Goal: Transaction & Acquisition: Purchase product/service

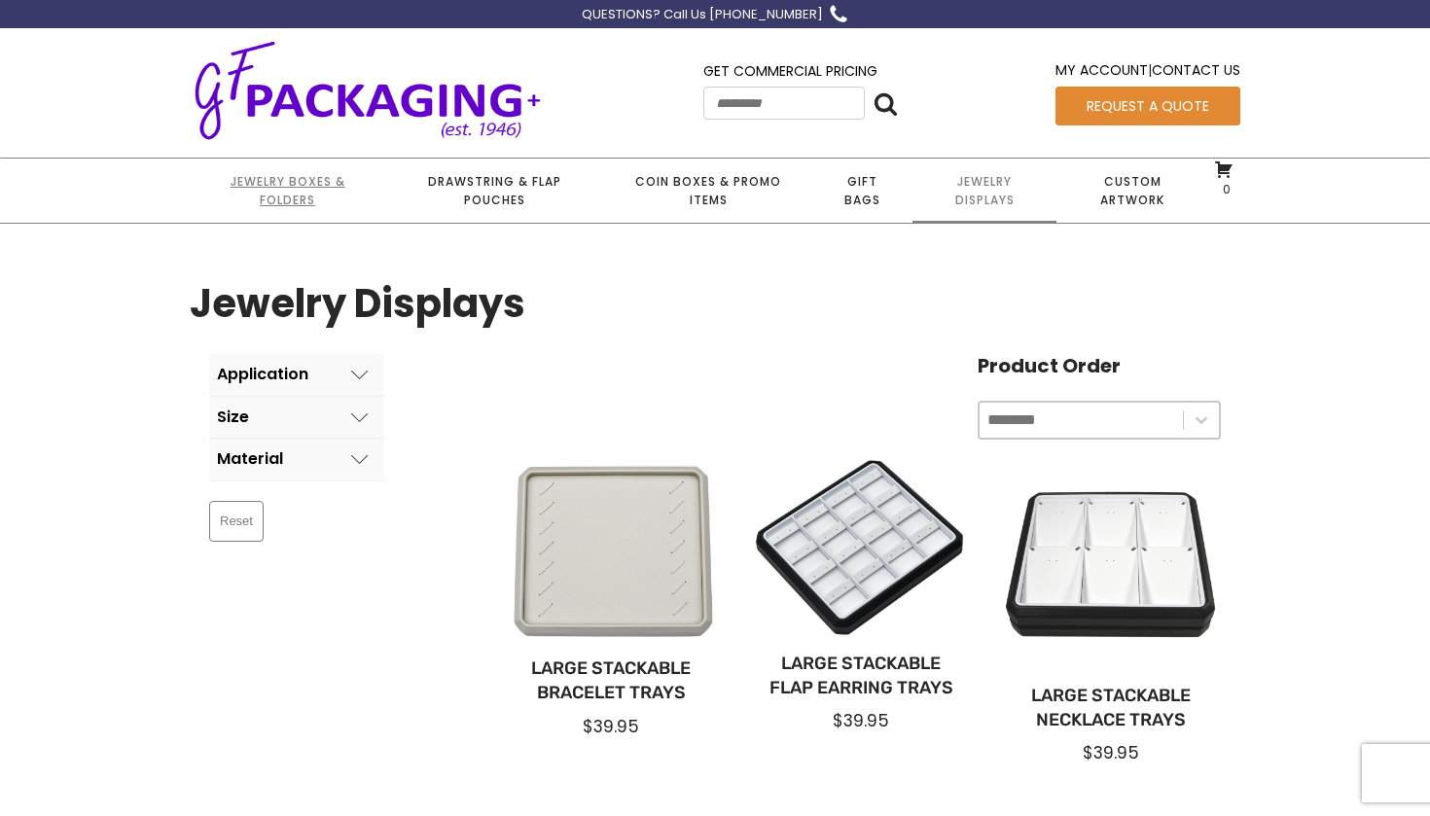
click at [289, 185] on link "Jewelry Boxes & Folders" at bounding box center [288, 191] width 196 height 64
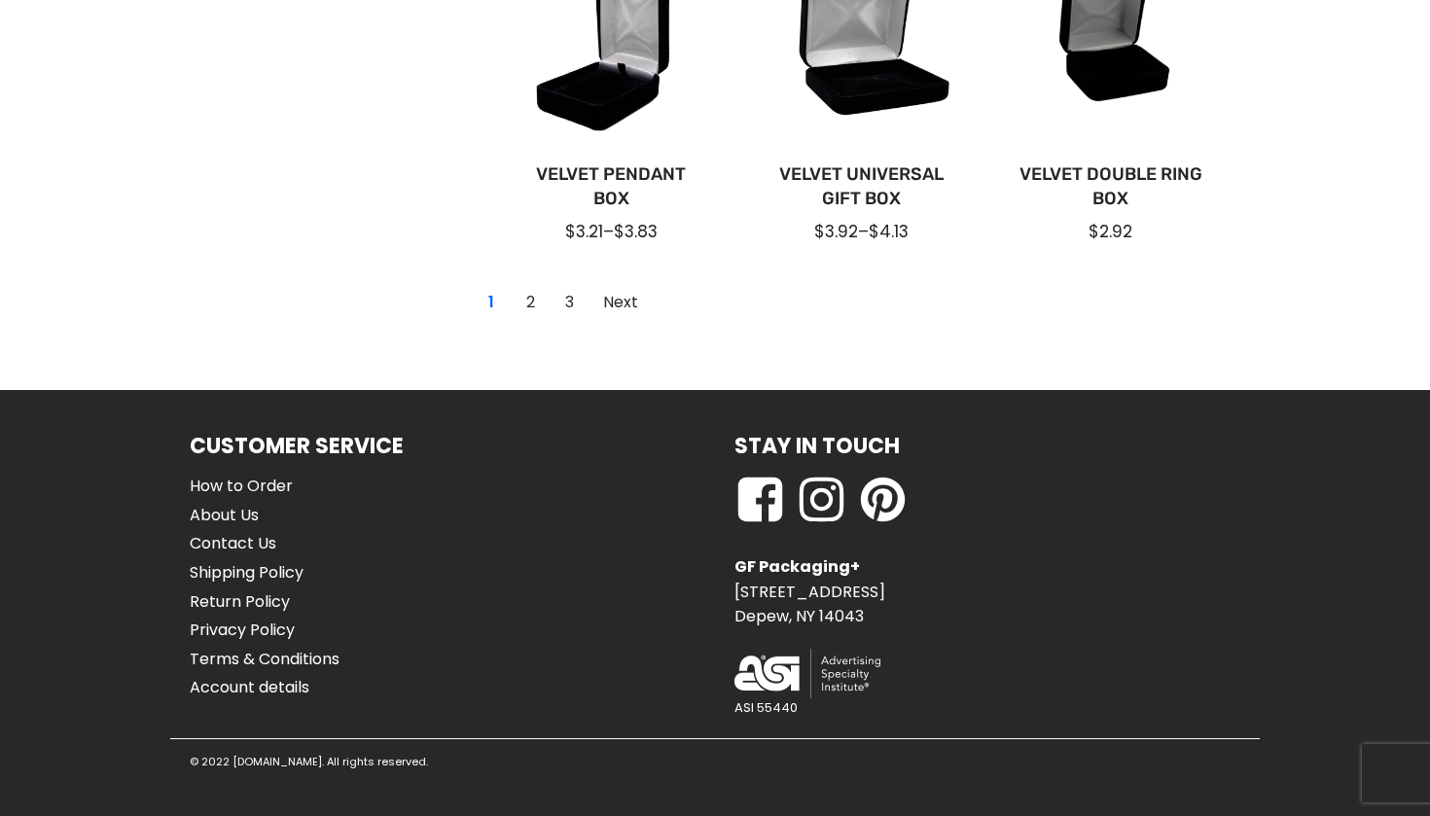
scroll to position [1709, 0]
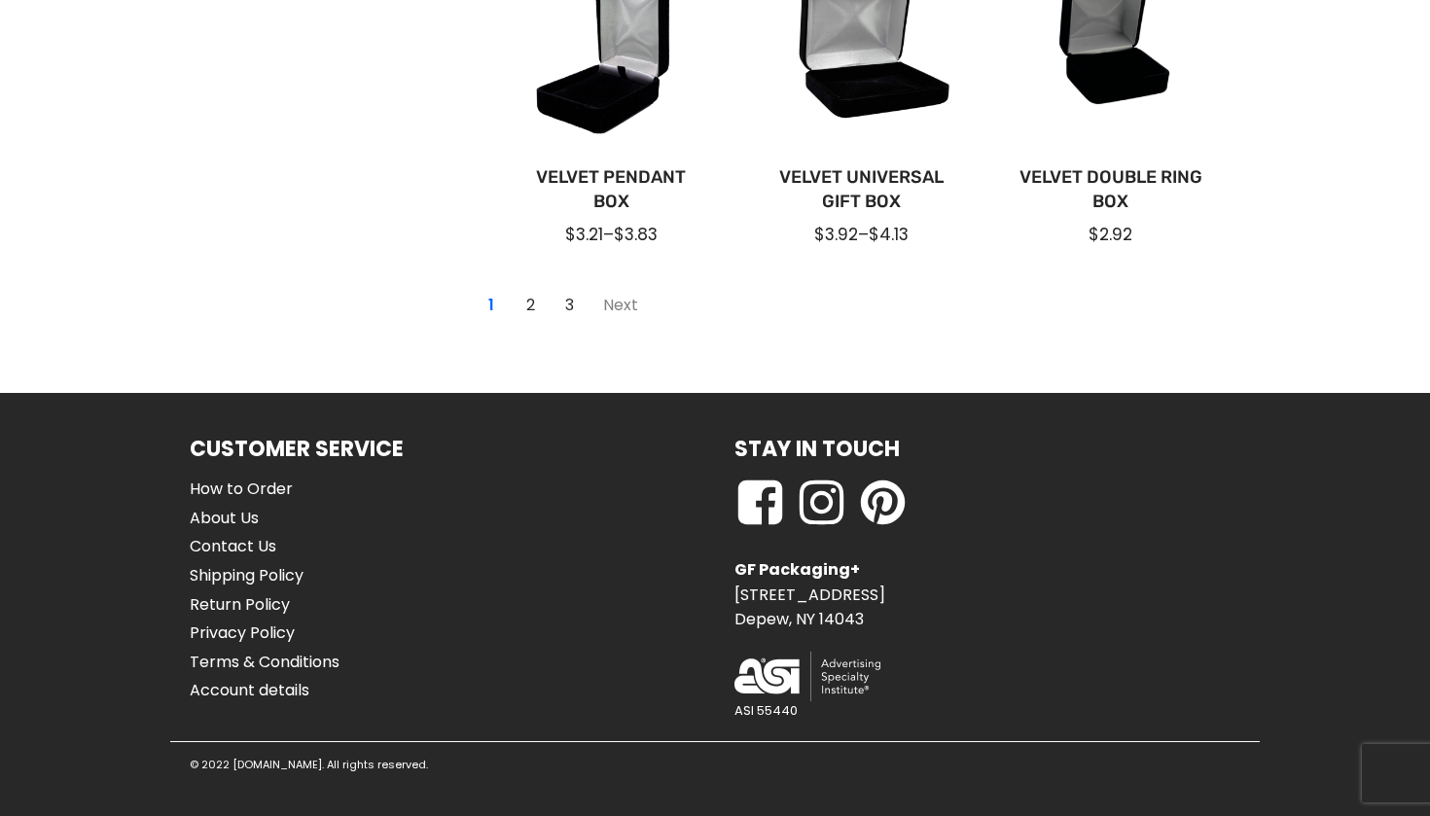
click at [621, 303] on link "Next" at bounding box center [620, 305] width 56 height 31
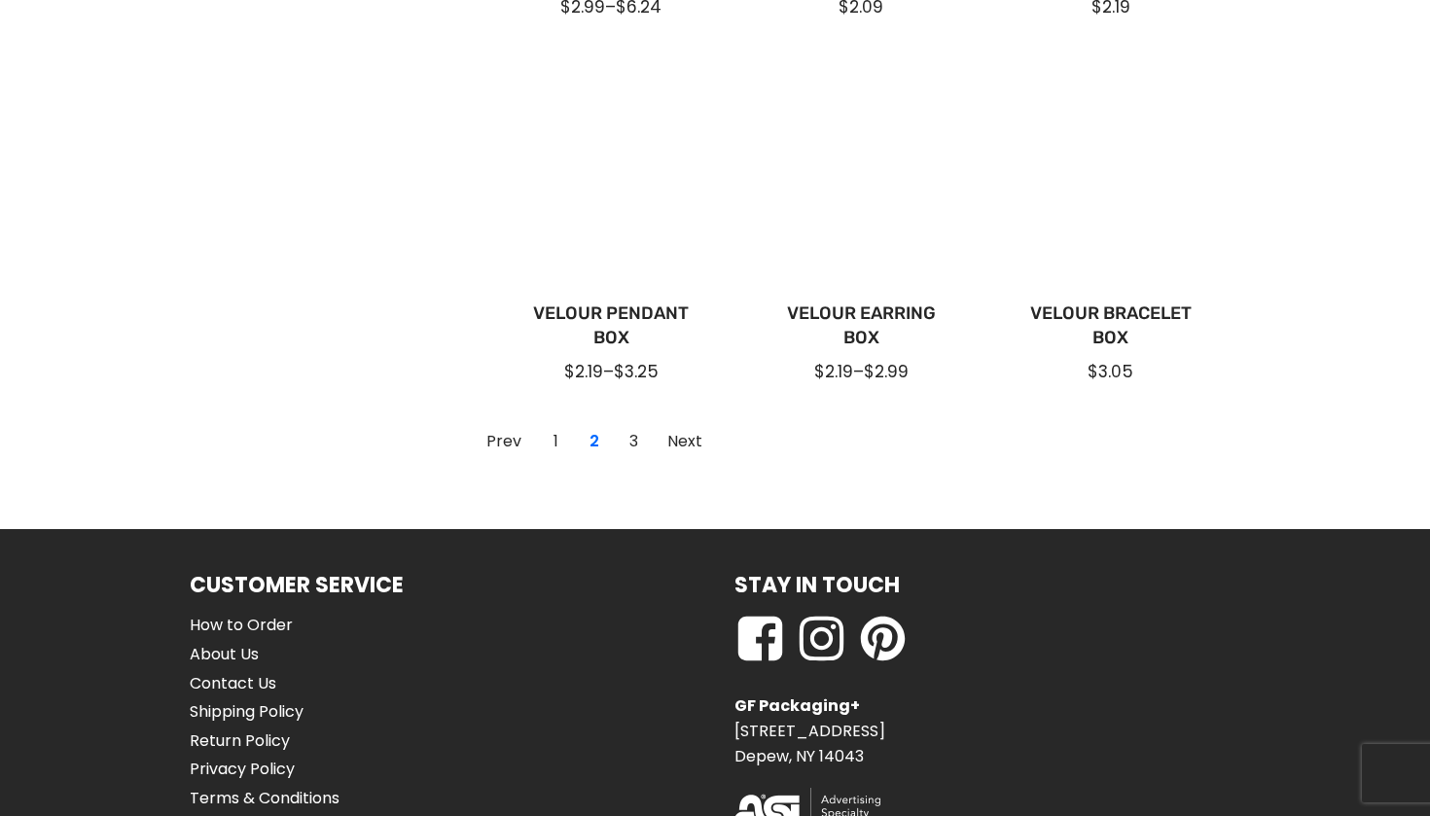
scroll to position [1538, 0]
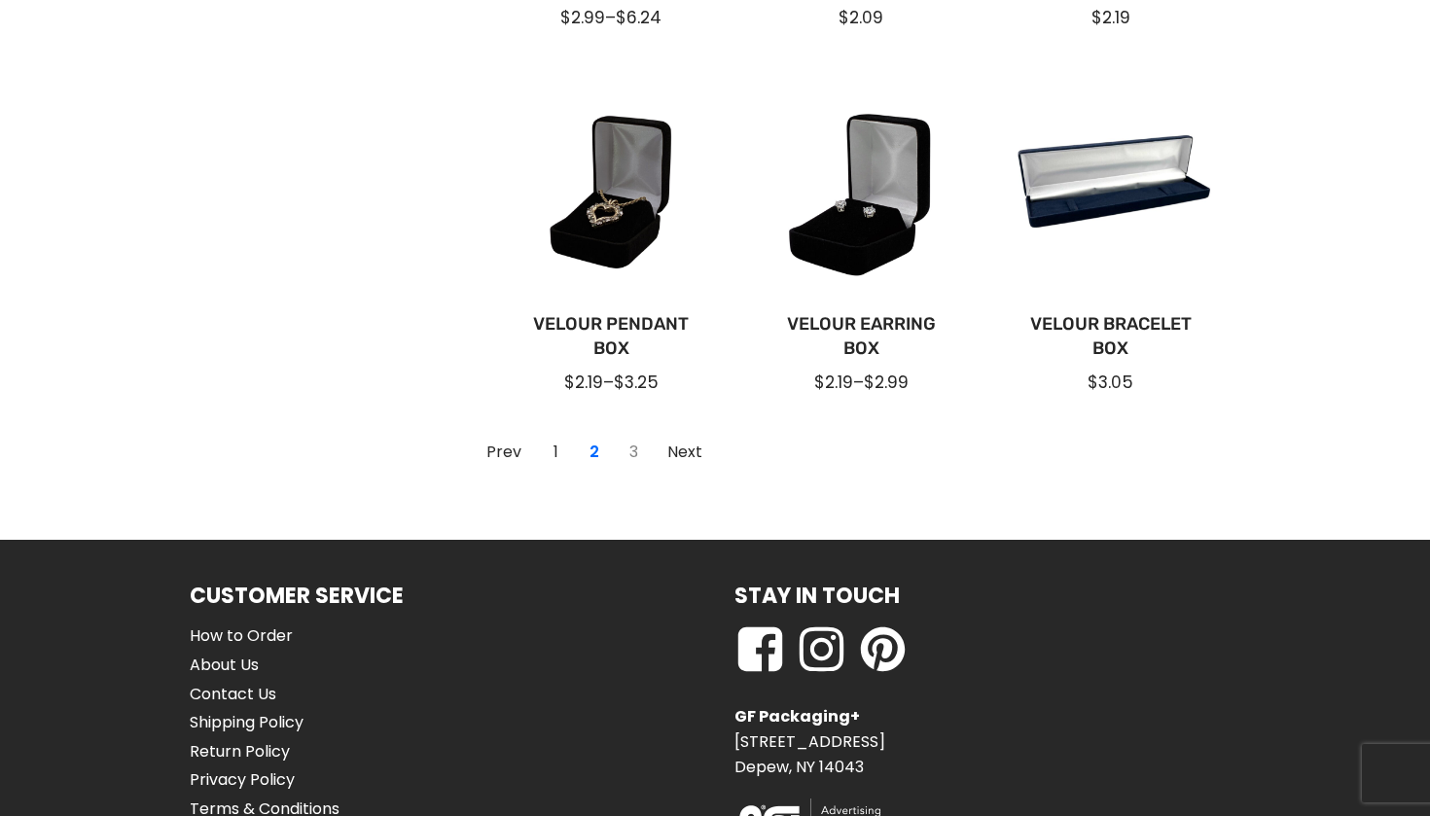
click at [633, 455] on link "3" at bounding box center [633, 452] width 31 height 31
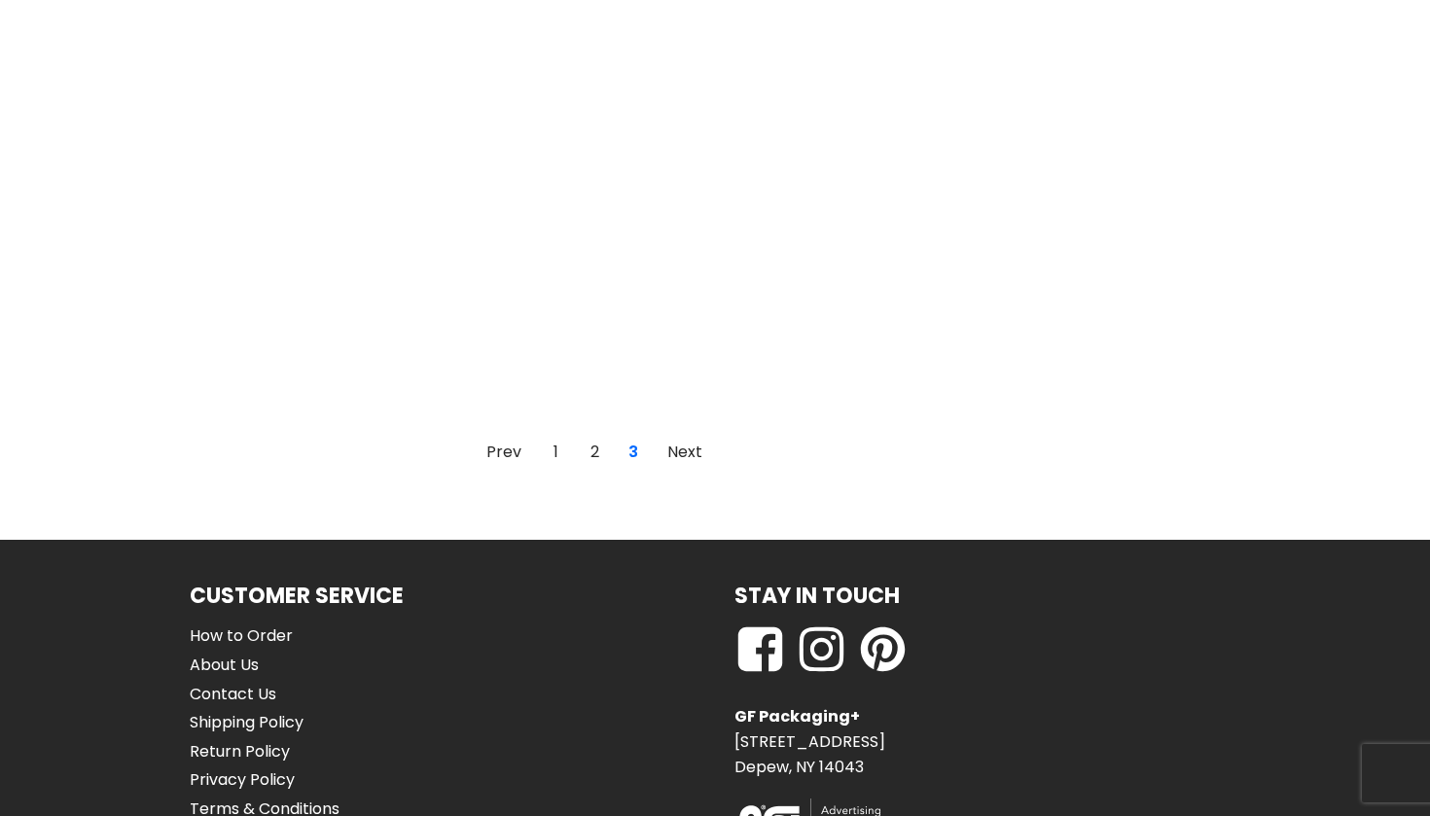
scroll to position [1220, 0]
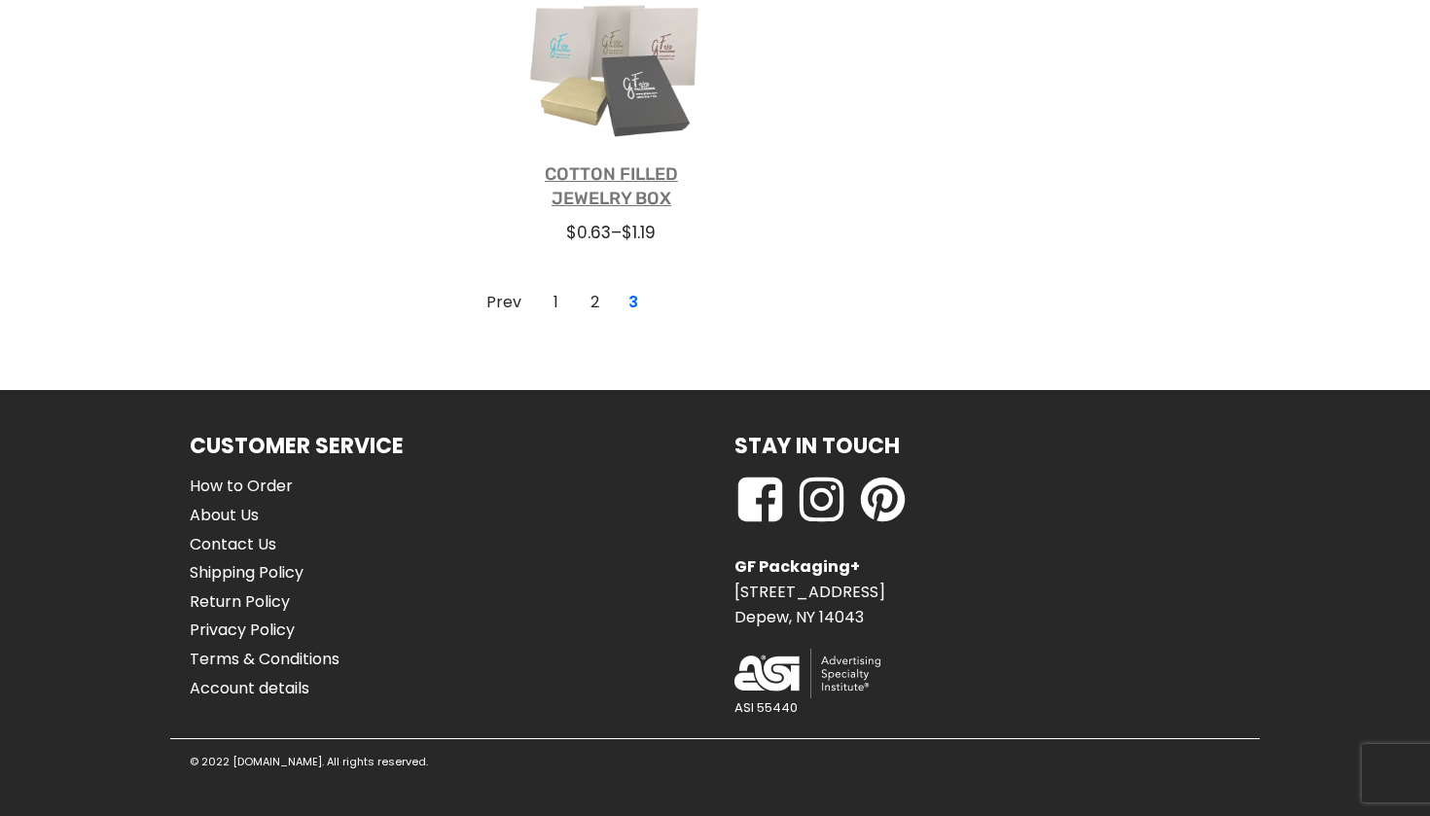
click at [599, 195] on link "Cotton Filled Jewelry Box" at bounding box center [612, 186] width 188 height 49
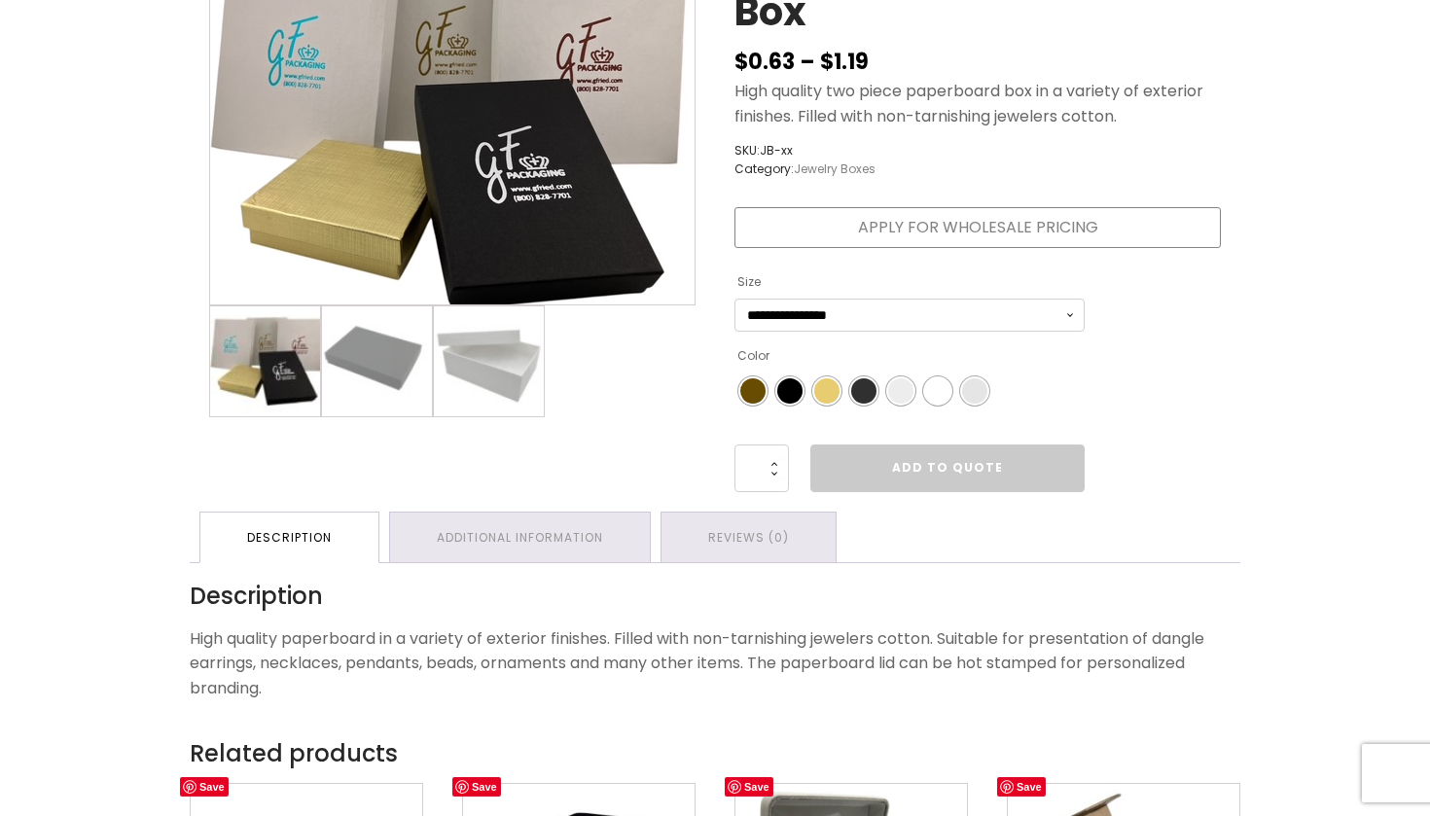
scroll to position [356, 0]
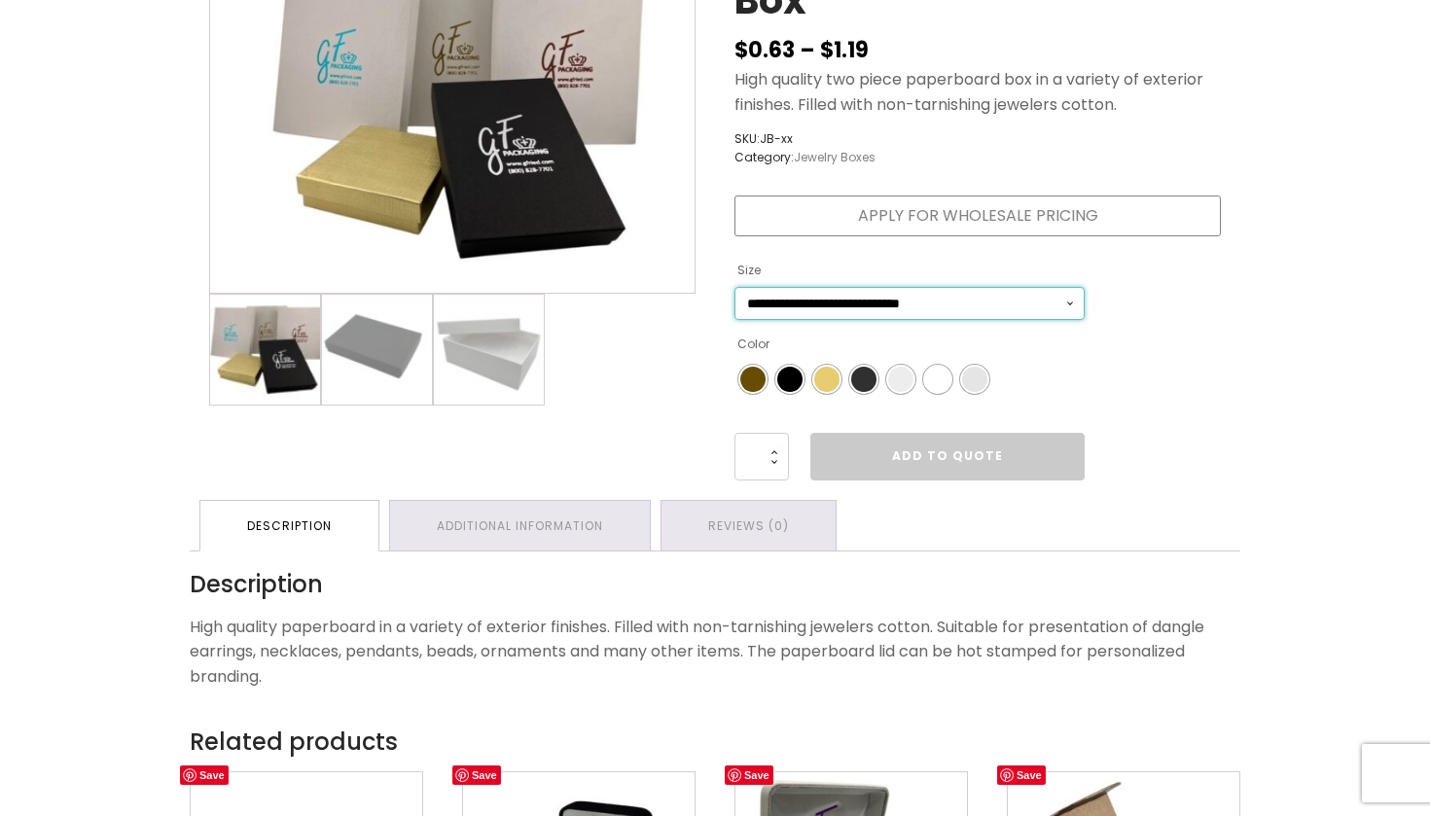
select select "**********"
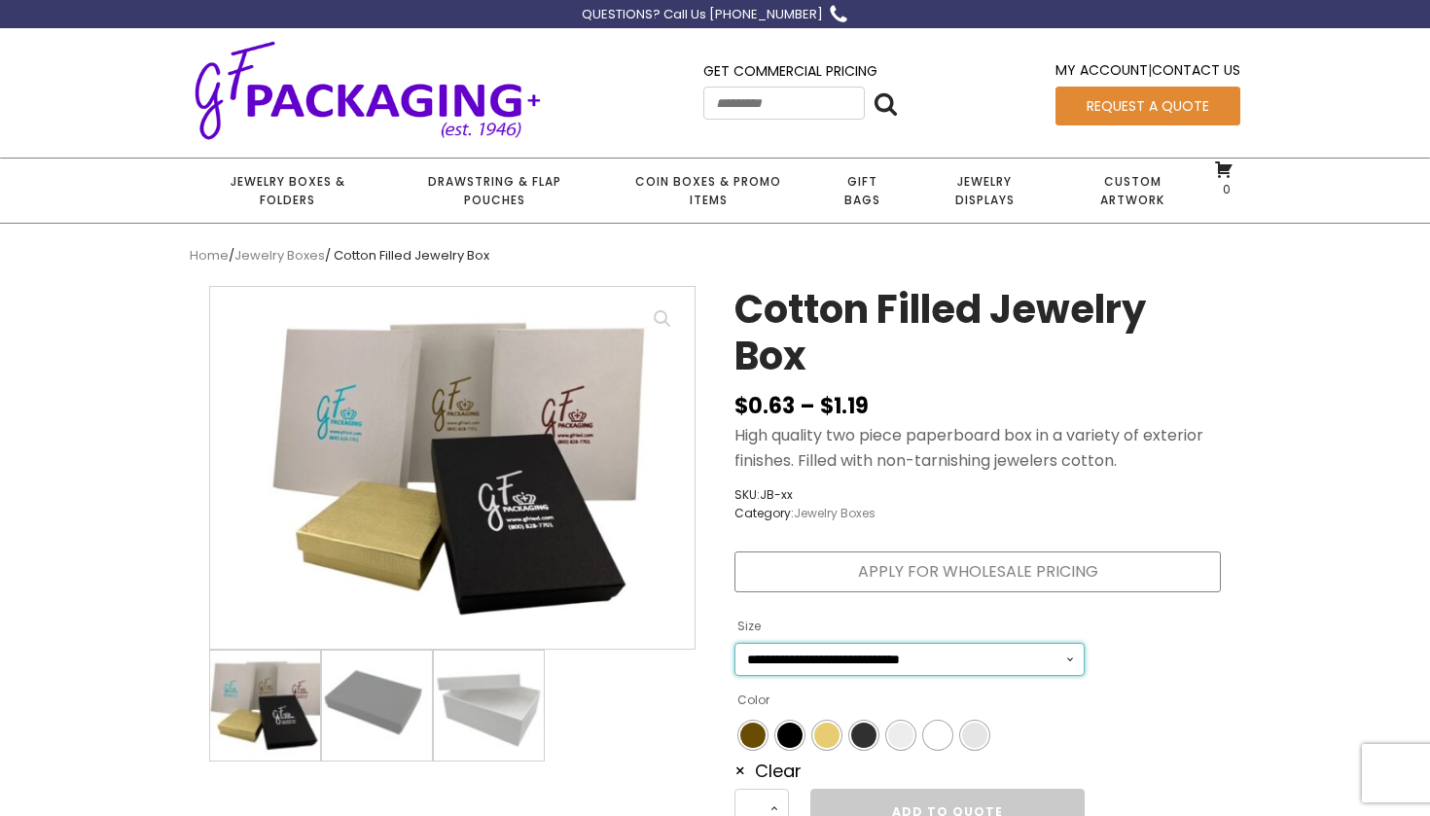
scroll to position [0, 0]
